Goal: Information Seeking & Learning: Learn about a topic

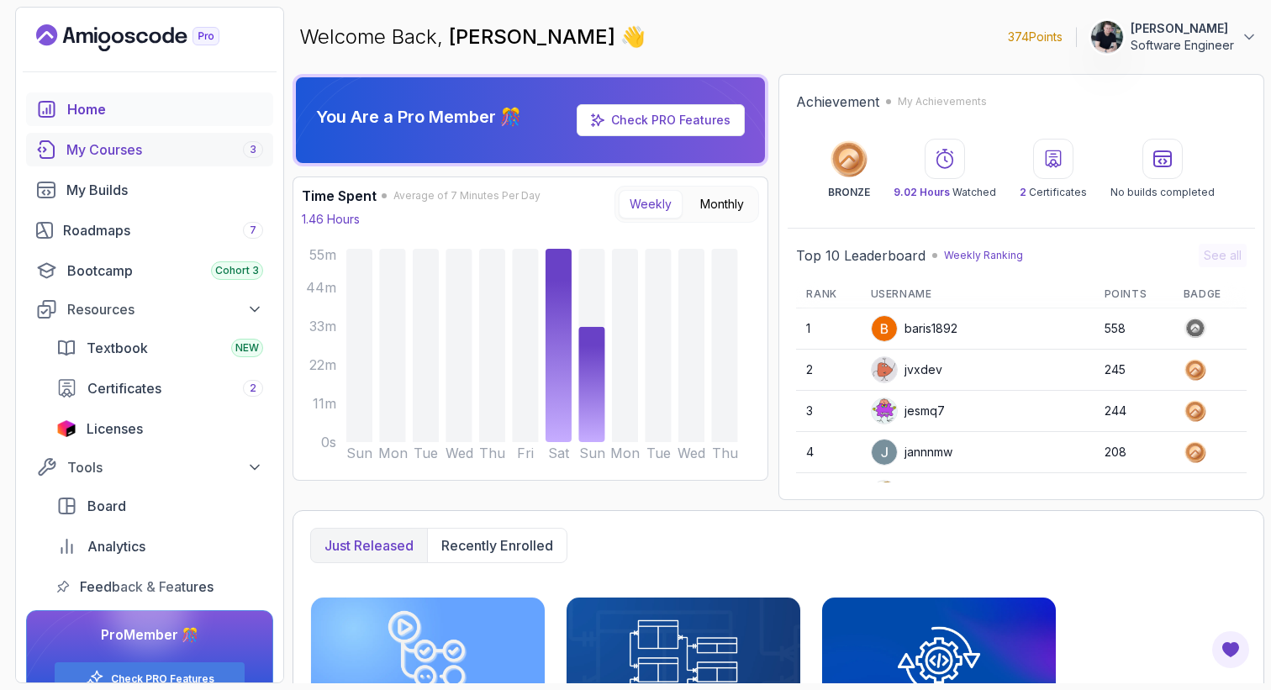
click at [120, 136] on link "My Courses 3" at bounding box center [149, 150] width 247 height 34
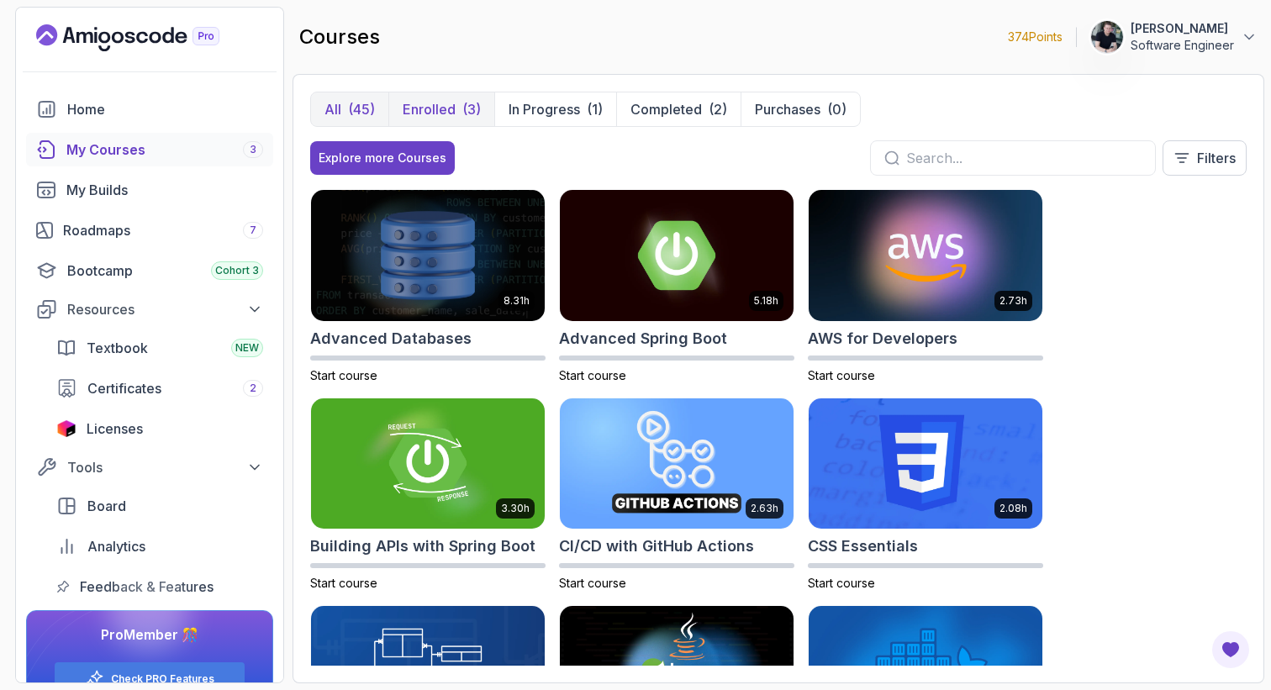
click at [434, 116] on p "Enrolled" at bounding box center [429, 109] width 53 height 20
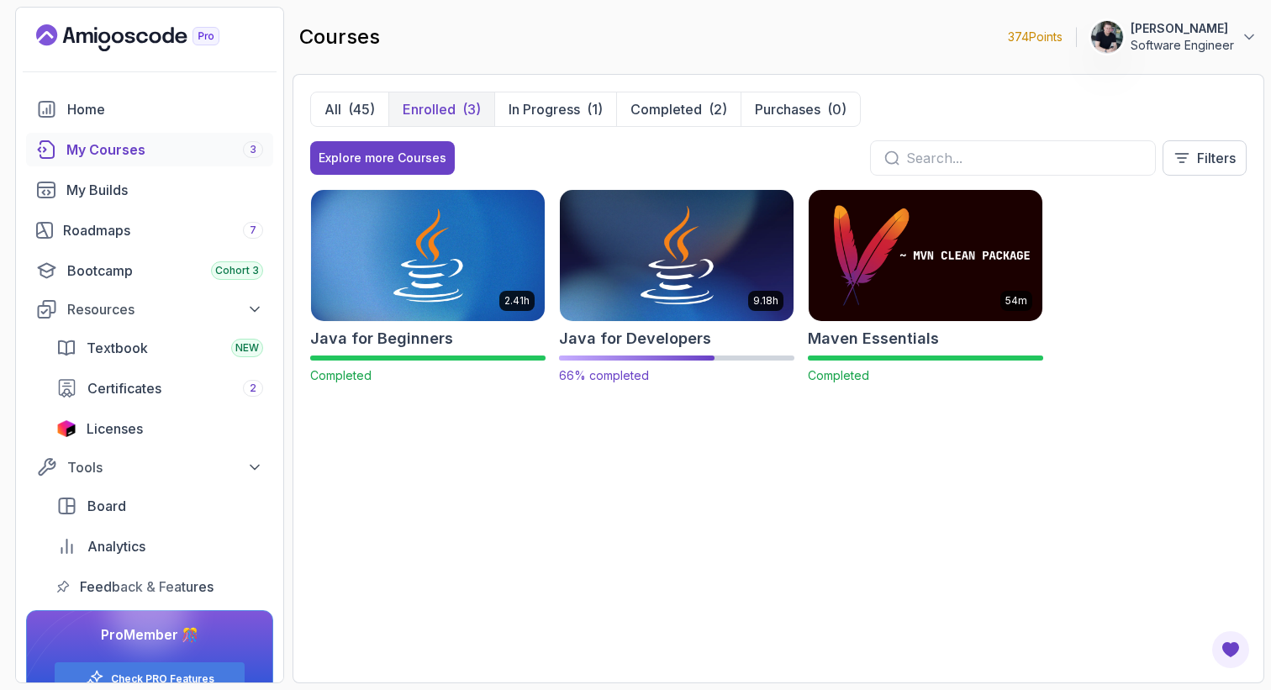
click at [639, 214] on img at bounding box center [676, 255] width 245 height 137
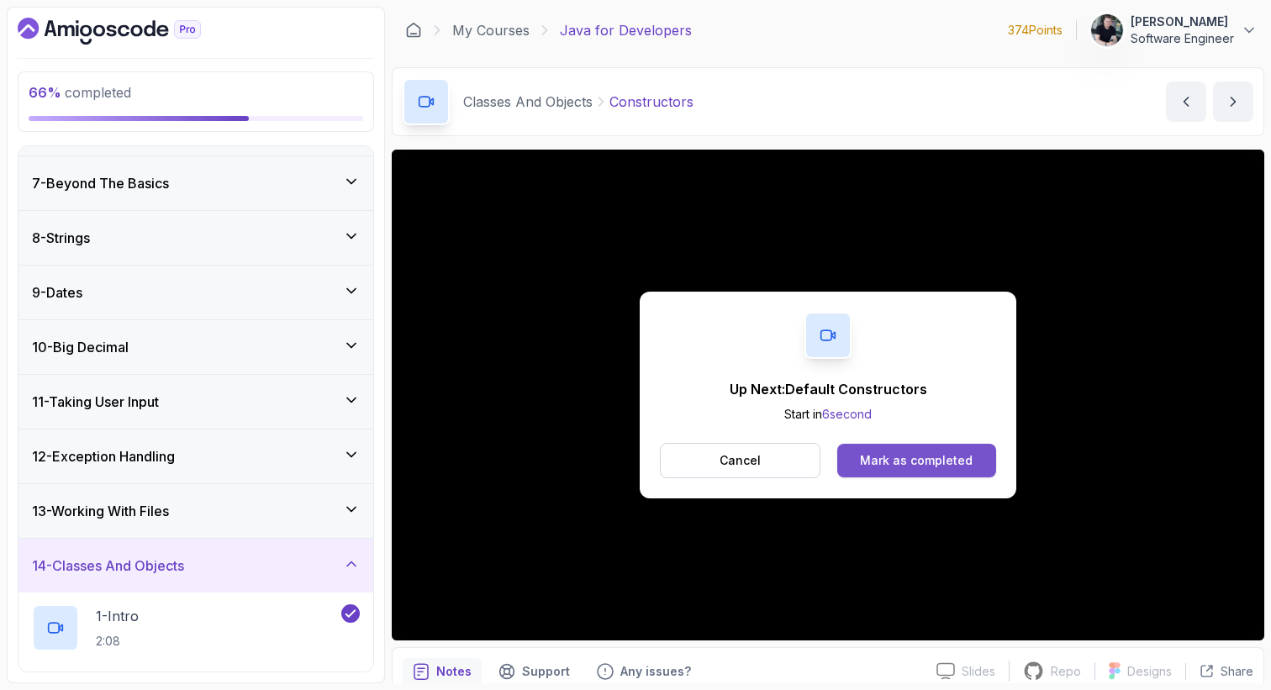
click at [946, 466] on div "Mark as completed" at bounding box center [916, 460] width 113 height 17
click at [875, 476] on button "Mark as completed" at bounding box center [916, 461] width 159 height 34
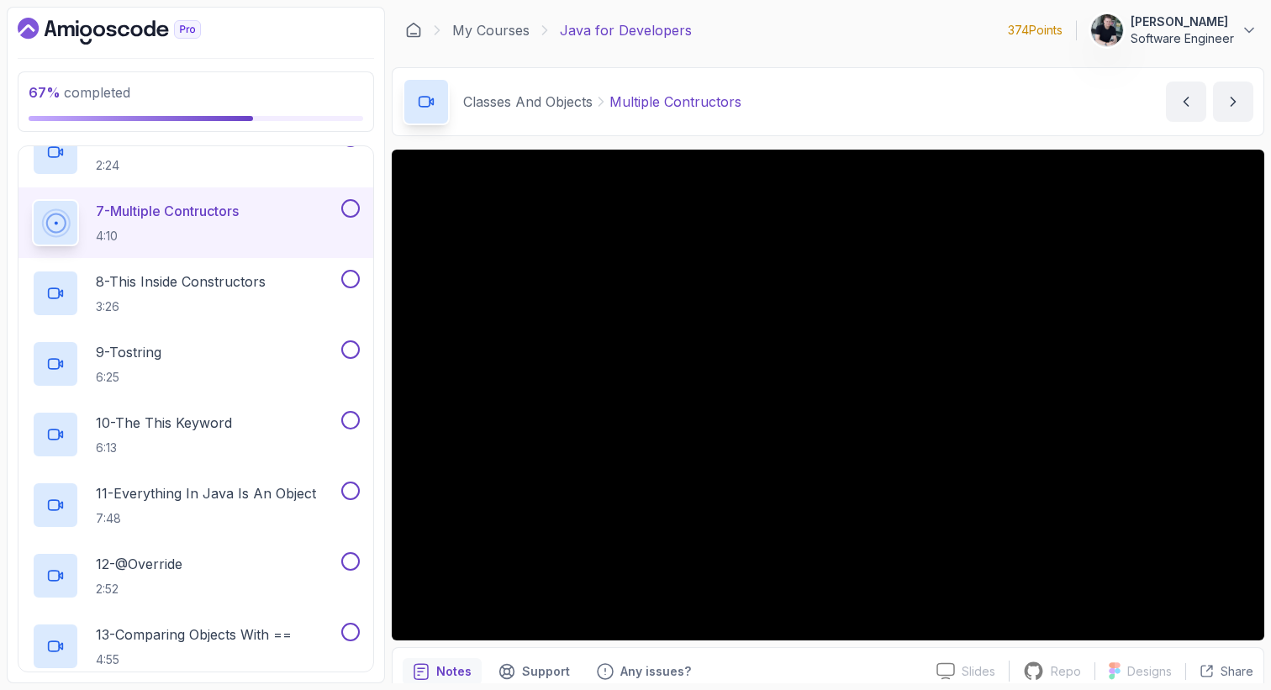
scroll to position [1147, 0]
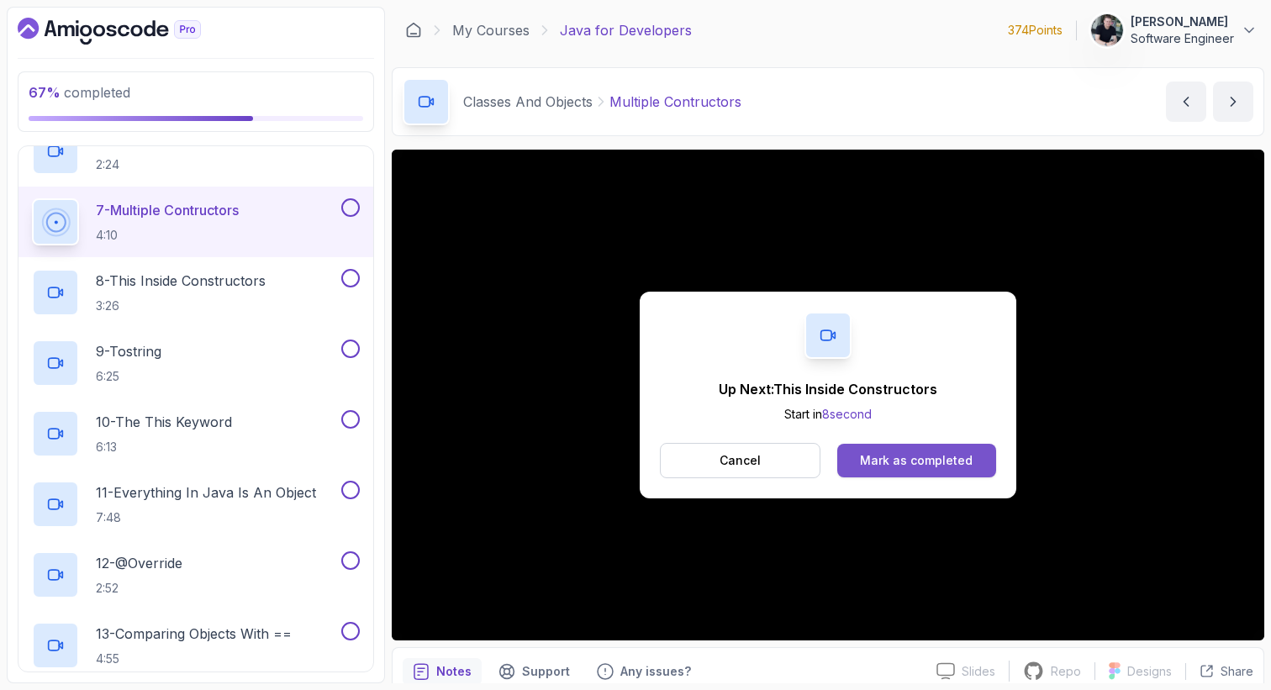
click at [871, 464] on div "Mark as completed" at bounding box center [916, 460] width 113 height 17
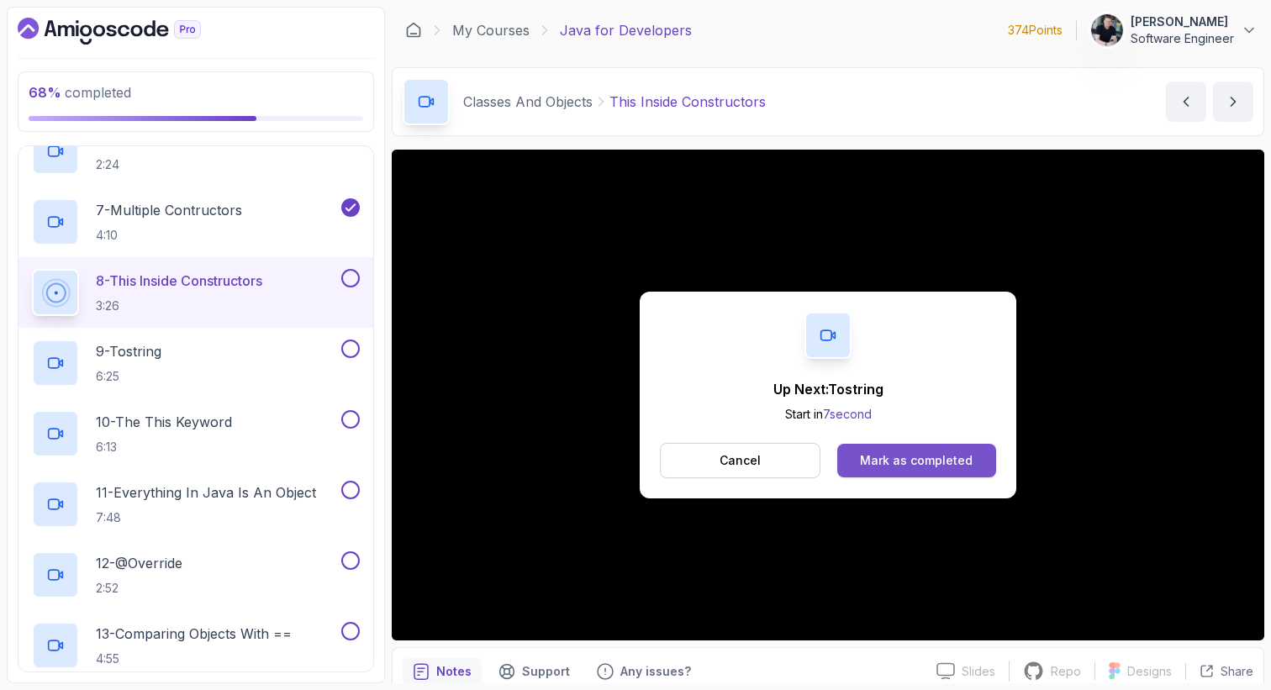
click at [901, 461] on div "Mark as completed" at bounding box center [916, 460] width 113 height 17
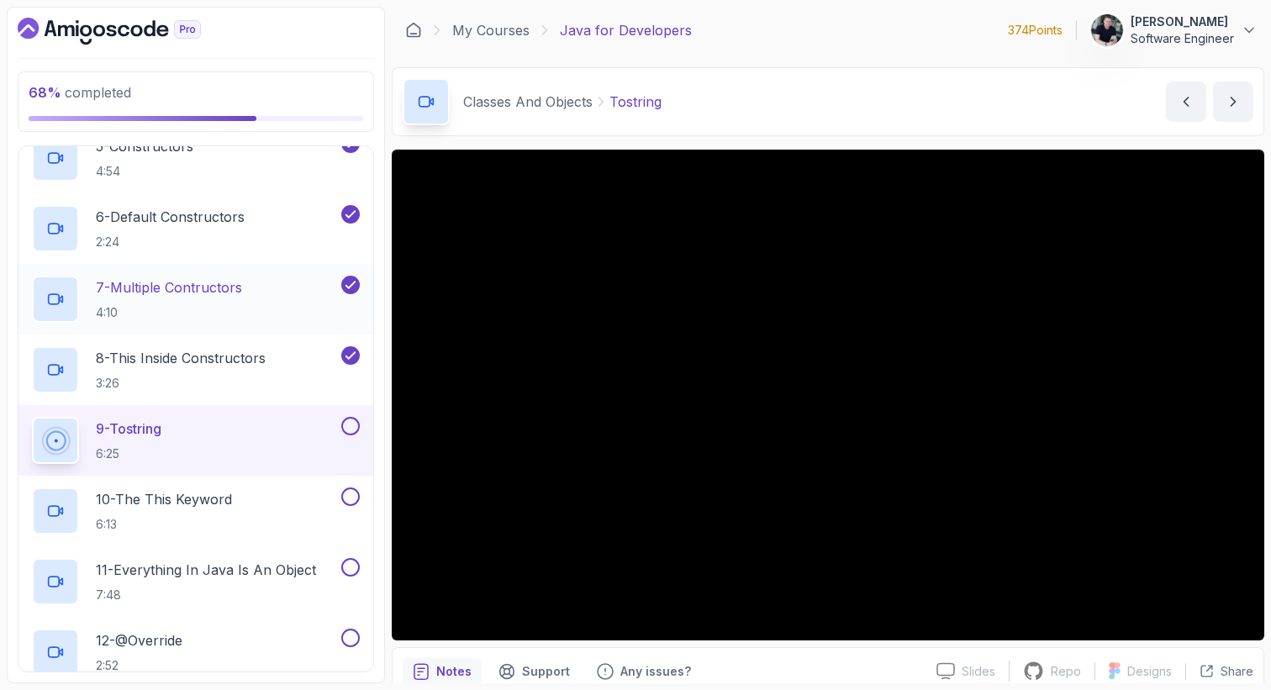
scroll to position [1078, 0]
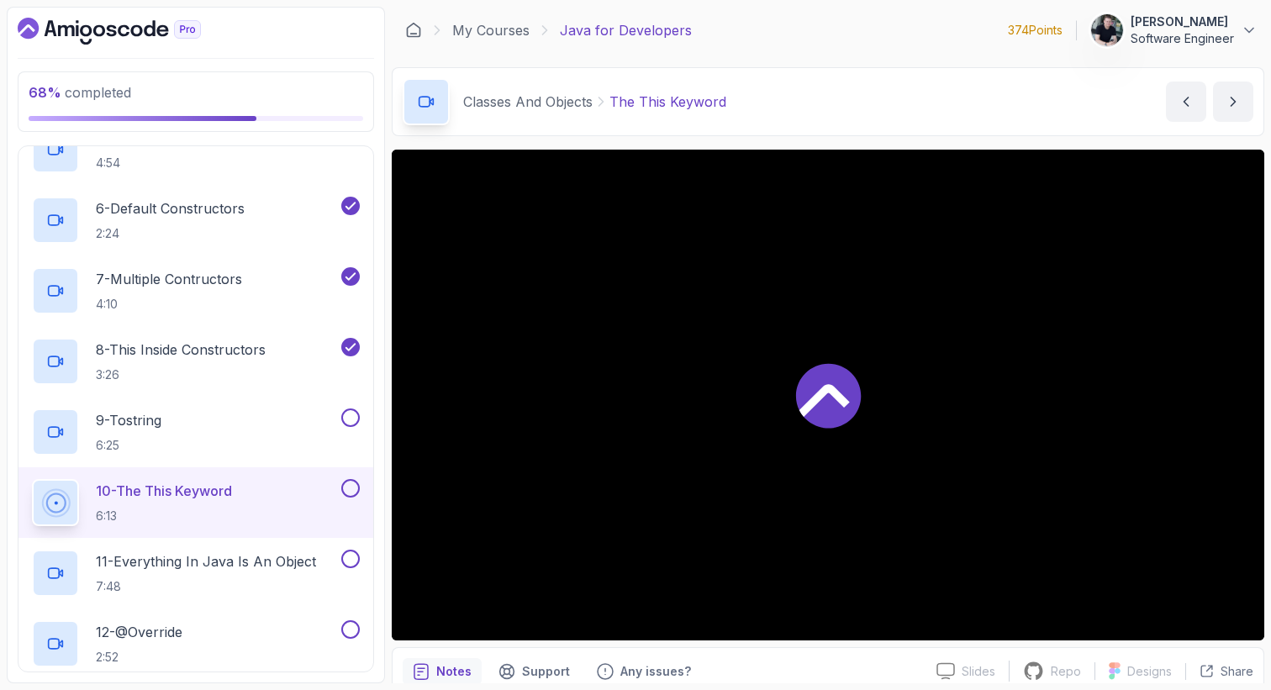
click at [903, 455] on div at bounding box center [828, 395] width 872 height 491
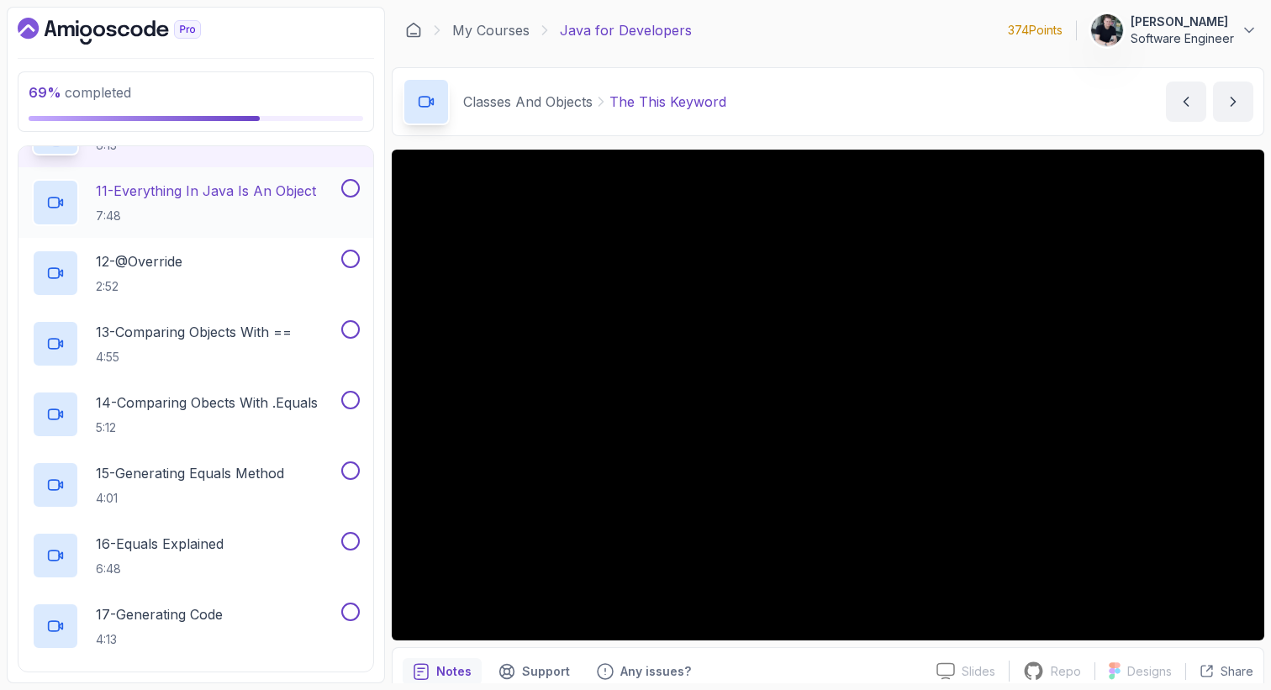
scroll to position [1383, 0]
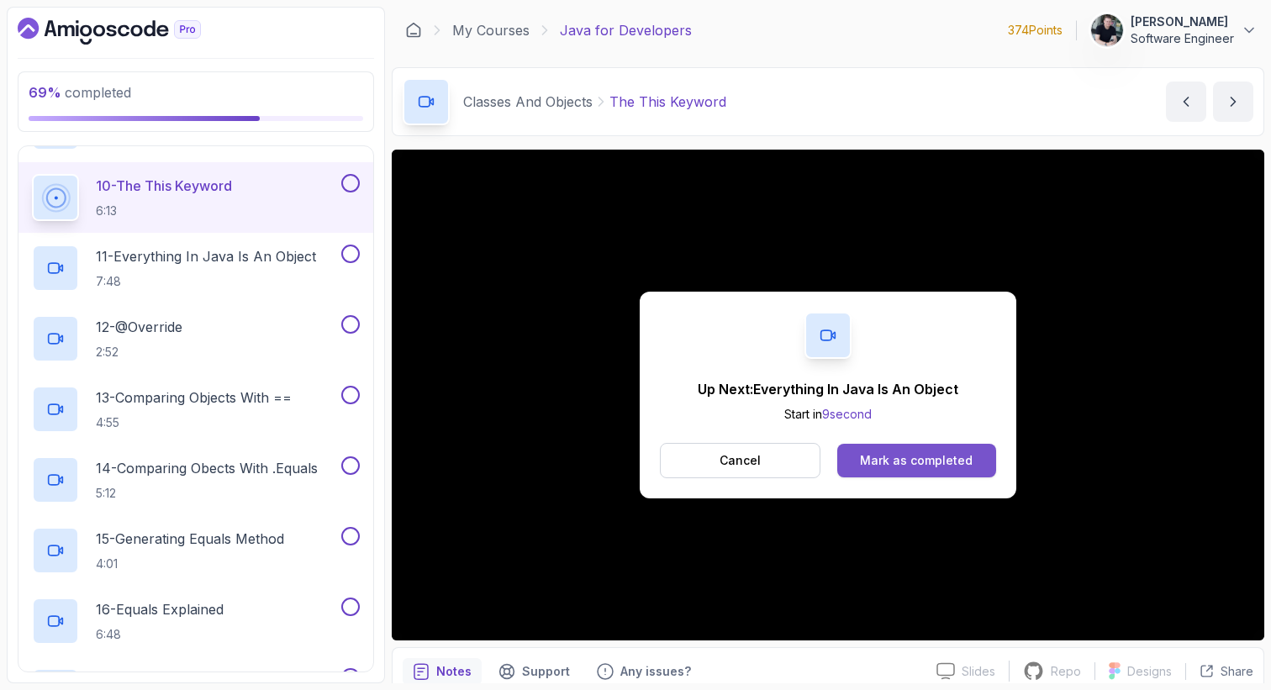
click at [896, 449] on button "Mark as completed" at bounding box center [916, 461] width 159 height 34
